Goal: Transaction & Acquisition: Purchase product/service

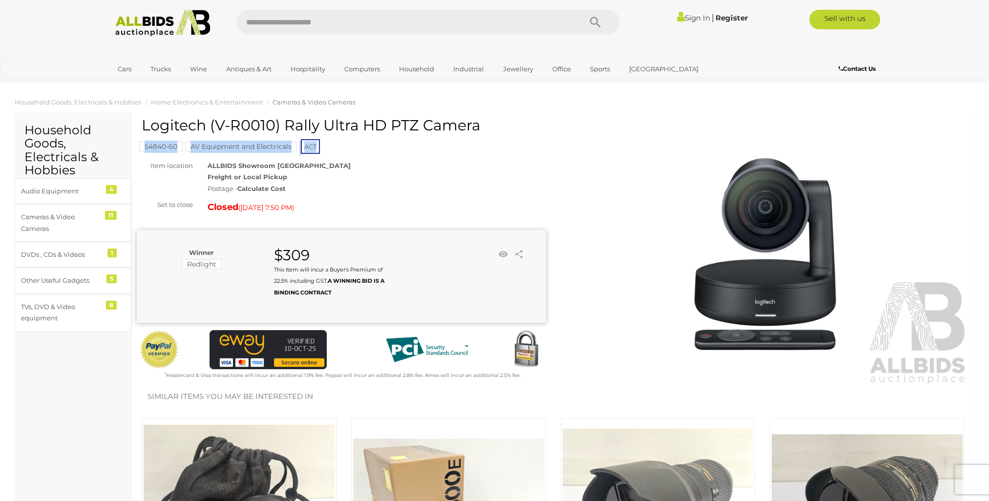
drag, startPoint x: 138, startPoint y: 126, endPoint x: 334, endPoint y: 144, distance: 197.2
click at [334, 144] on div "54840-60 AV Equipment and Electricals ACT" at bounding box center [341, 136] width 409 height 38
drag, startPoint x: 334, startPoint y: 144, endPoint x: 145, endPoint y: 122, distance: 190.8
click at [145, 122] on h1 "Logitech (V-R0010) Rally Ultra HD PTZ Camera" at bounding box center [343, 125] width 402 height 16
copy h1 "Logitech (V-R0010) Rally Ultra HD PTZ Camera"
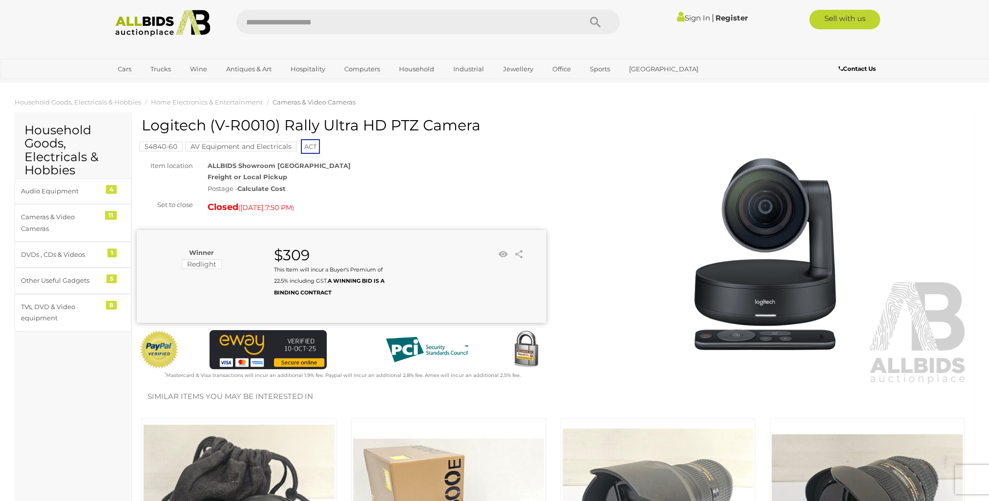
click at [457, 192] on div "Postage - Calculate Cost" at bounding box center [377, 188] width 339 height 11
drag, startPoint x: 392, startPoint y: 126, endPoint x: 475, endPoint y: 124, distance: 83.1
click at [475, 124] on h1 "Logitech (V-R0010) Rally Ultra HD PTZ Camera" at bounding box center [343, 125] width 402 height 16
copy h1 "PTZ Camera"
click at [371, 7] on div "Sign In |" at bounding box center [494, 19] width 989 height 39
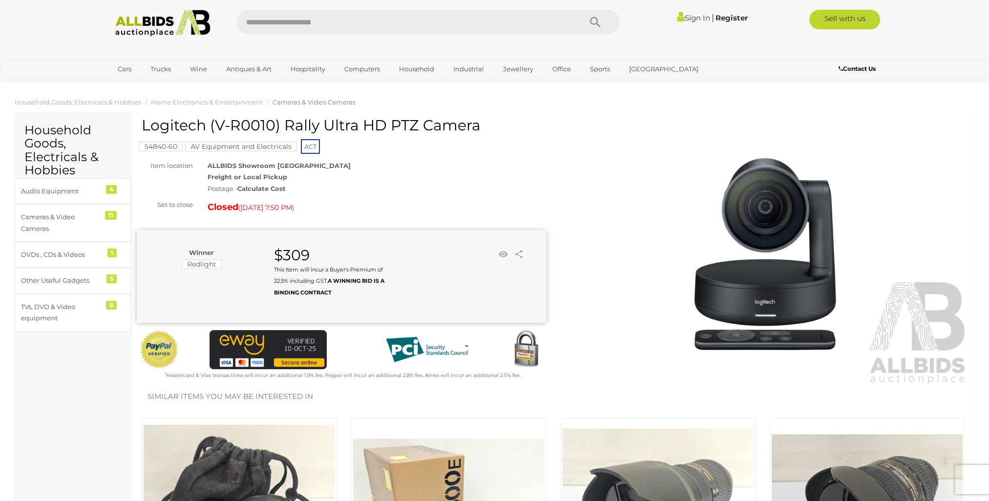
click at [369, 22] on input "text" at bounding box center [403, 22] width 335 height 24
paste input "**********"
type input "**********"
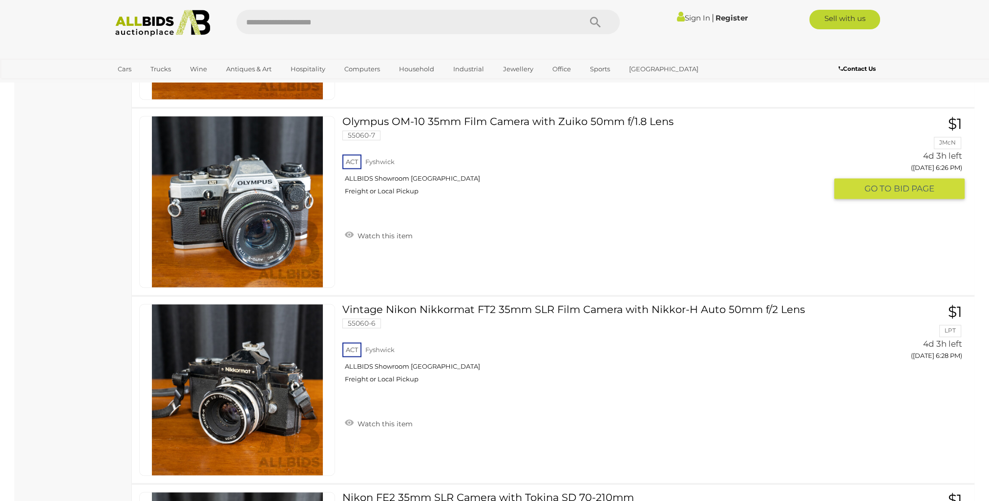
scroll to position [2199, 0]
